Goal: Check status

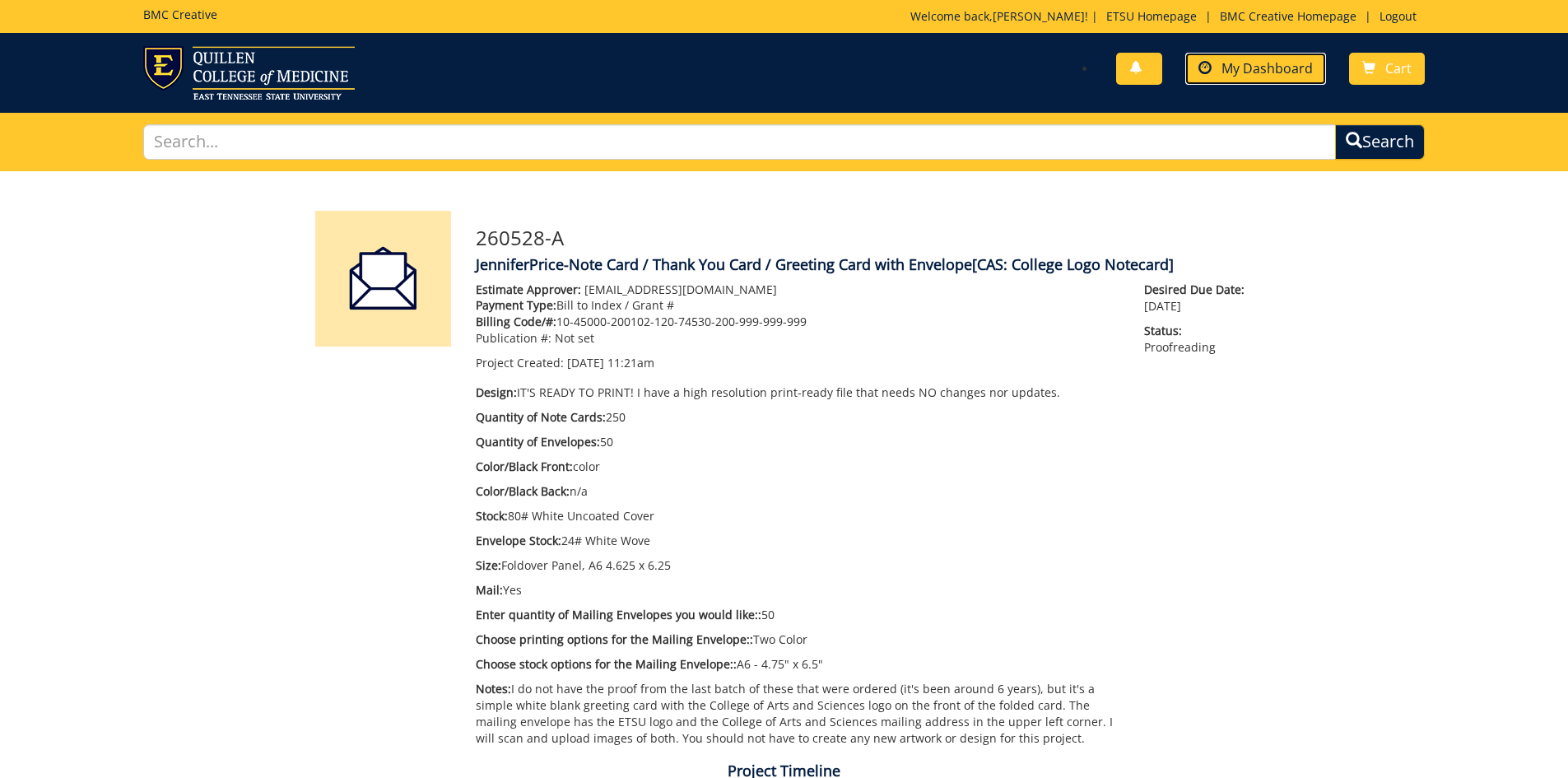
click at [1296, 70] on span "My Dashboard" at bounding box center [1266, 68] width 91 height 18
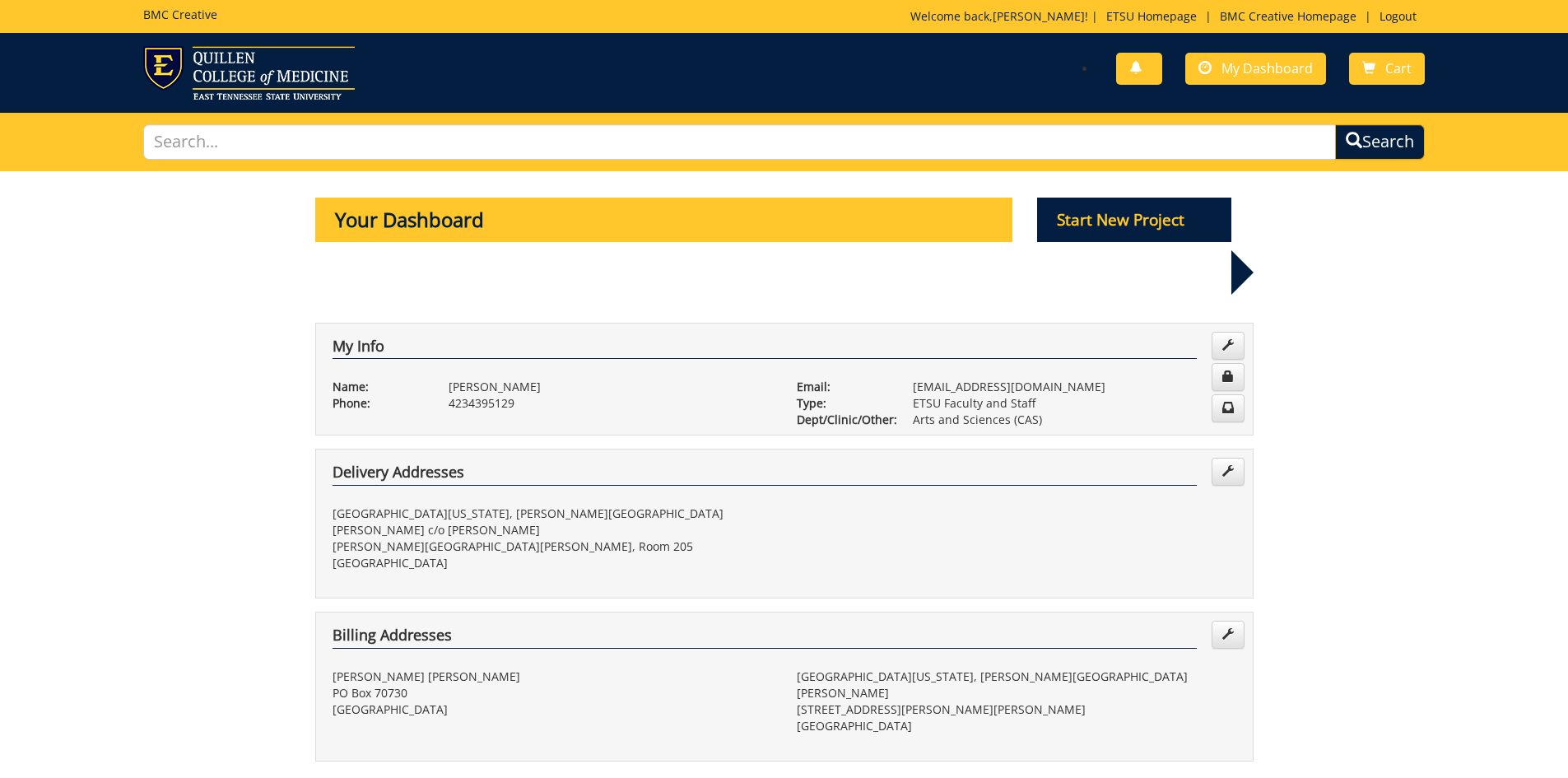
scroll to position [494, 0]
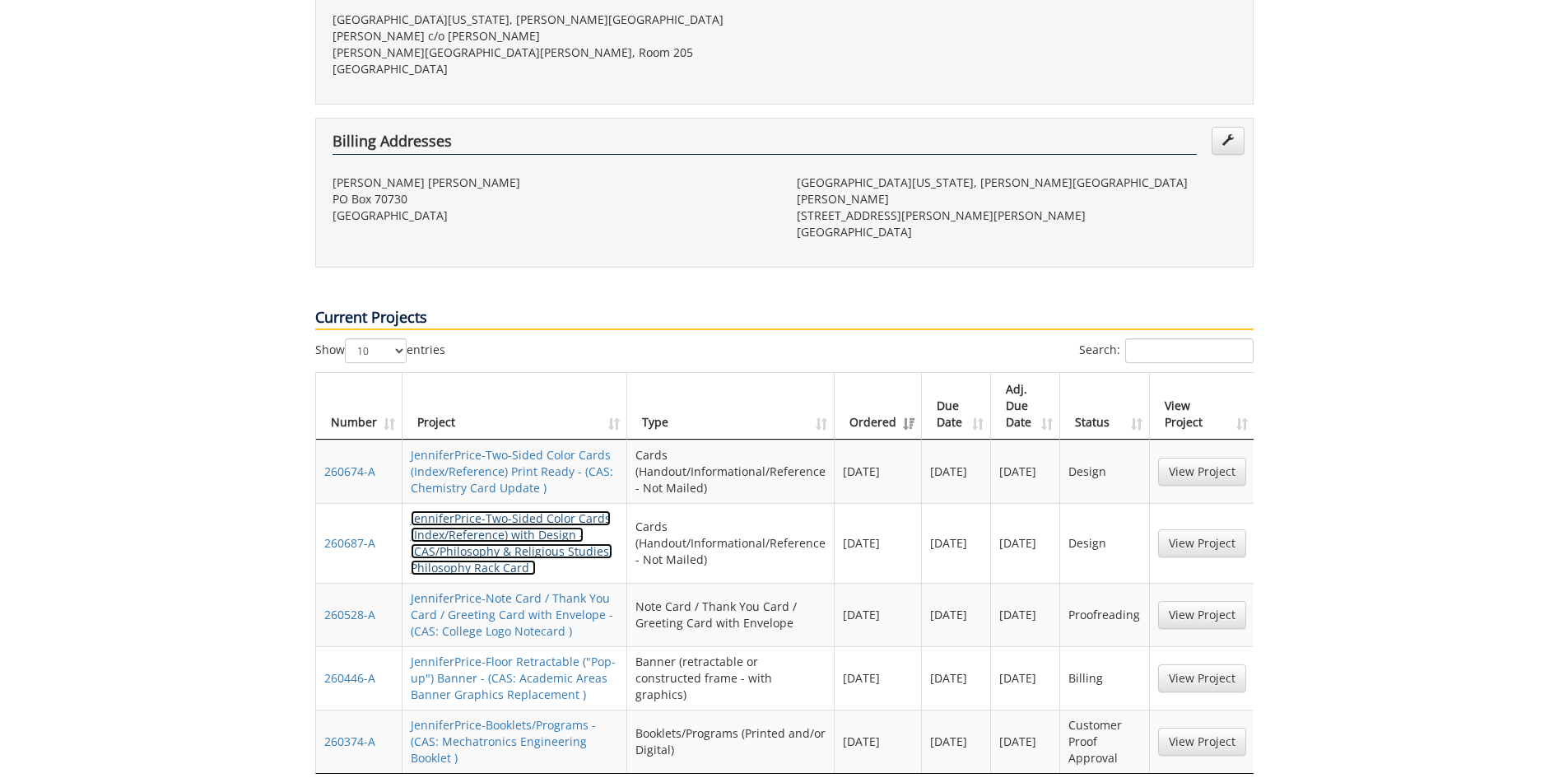
click at [541, 511] on link "JenniferPrice-Two-Sided Color Cards (Index/Reference) with Design - (CAS/Philos…" at bounding box center [511, 543] width 202 height 65
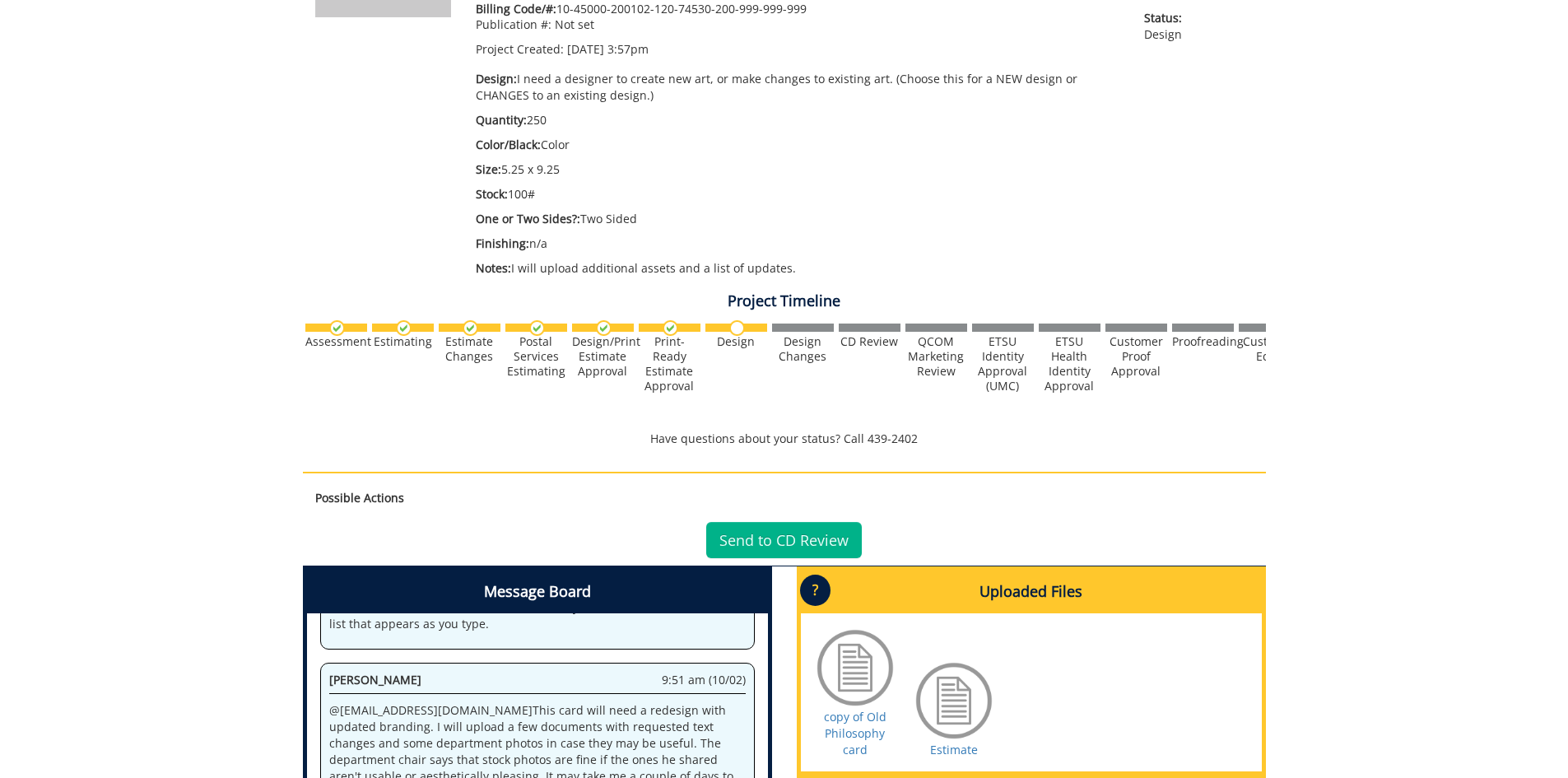
scroll to position [577, 0]
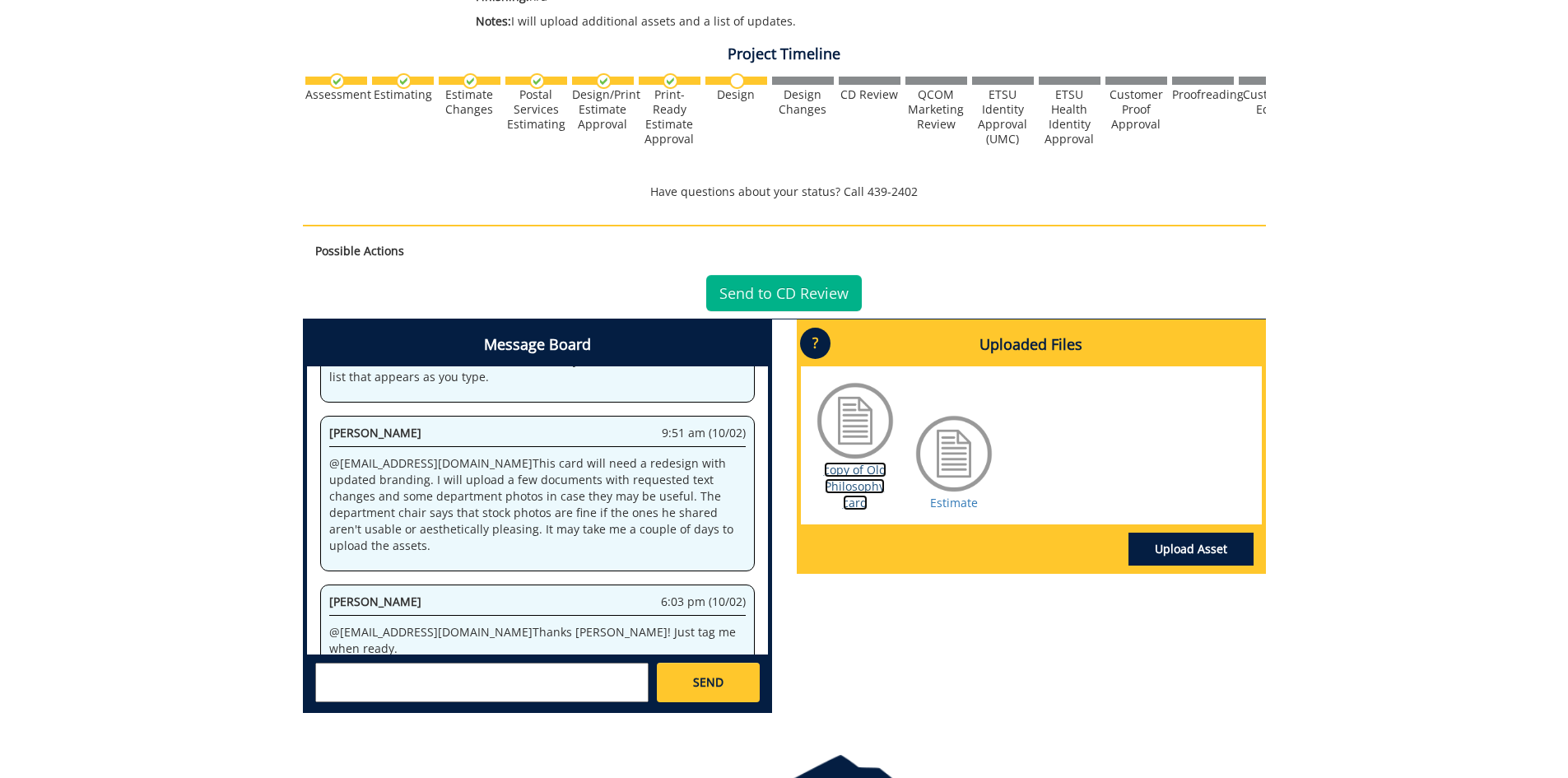
click at [852, 489] on link "copy of Old Philosophy card" at bounding box center [854, 486] width 62 height 49
